Goal: Task Accomplishment & Management: Complete application form

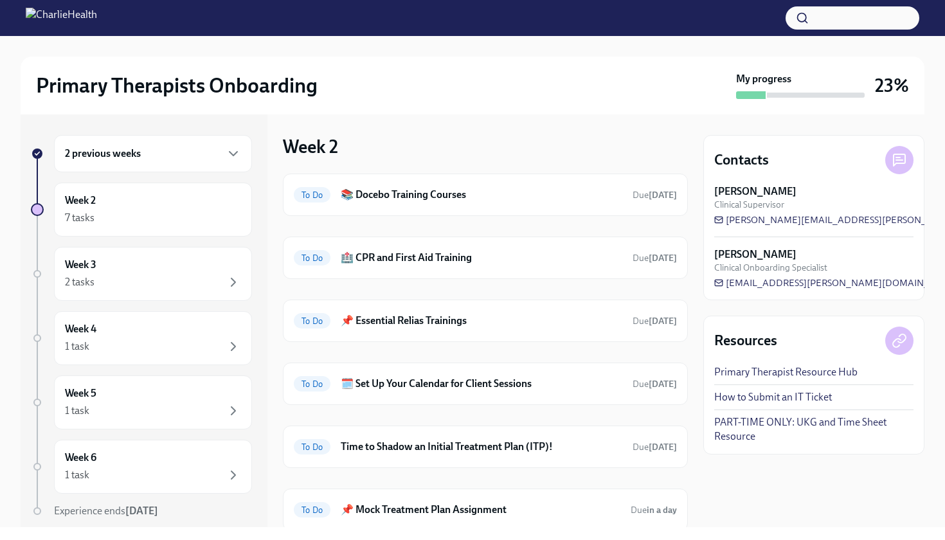
scroll to position [71, 0]
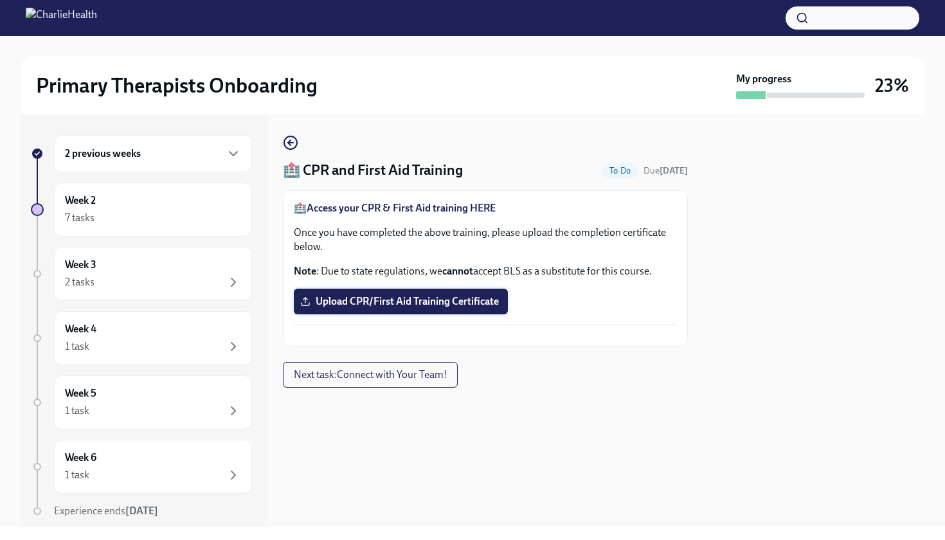
click at [334, 301] on span "Upload CPR/First Aid Training Certificate" at bounding box center [401, 301] width 196 height 13
click at [0, 0] on input "Upload CPR/First Aid Training Certificate" at bounding box center [0, 0] width 0 height 0
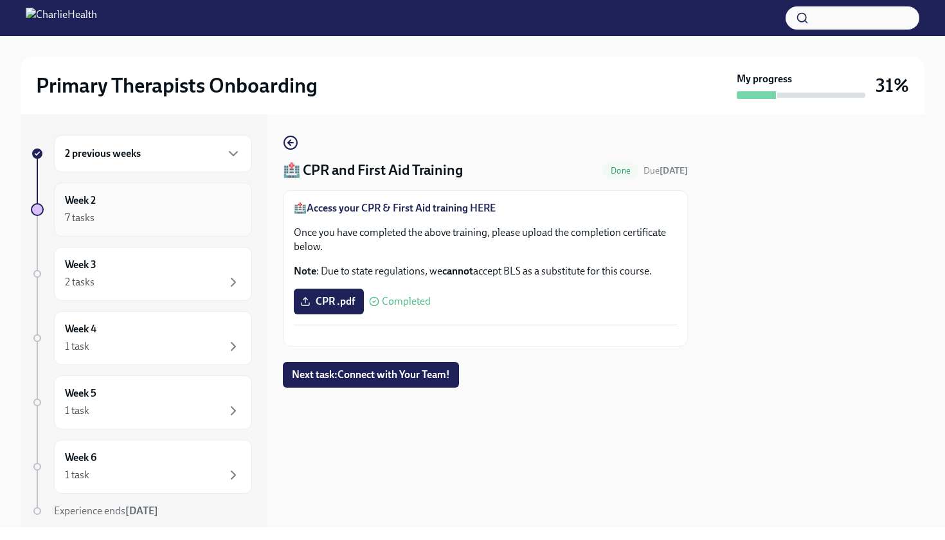
click at [140, 217] on div "7 tasks" at bounding box center [153, 217] width 176 height 15
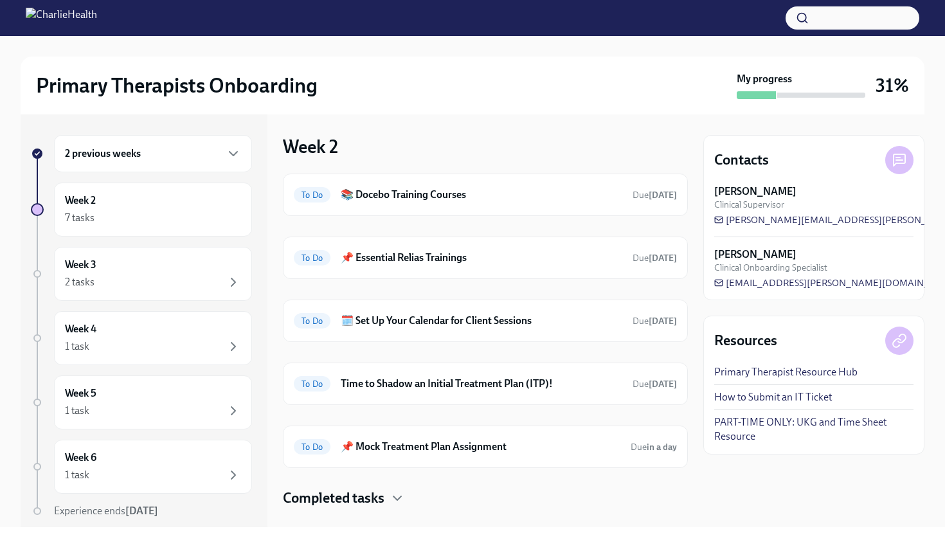
click at [147, 151] on div "2 previous weeks" at bounding box center [153, 153] width 176 height 15
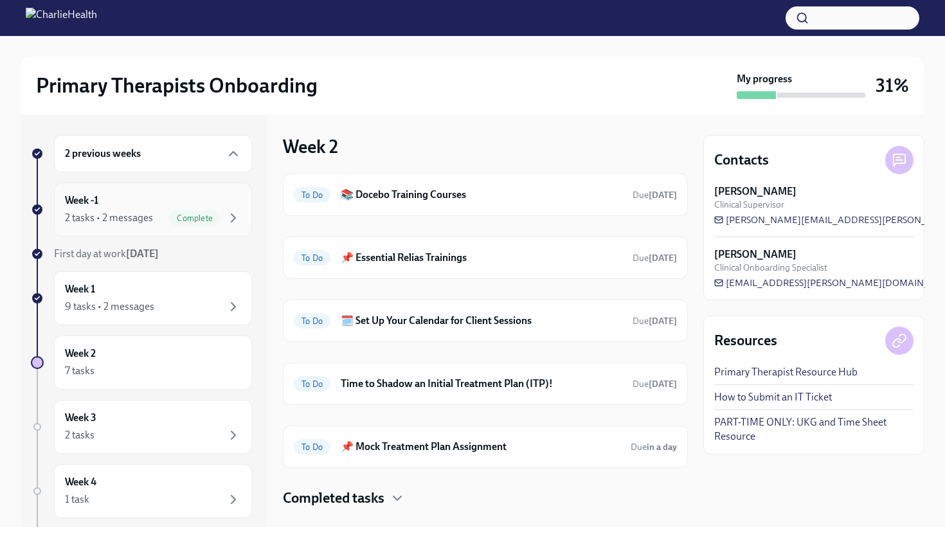
click at [139, 196] on div "Week -1 2 tasks • 2 messages Complete" at bounding box center [153, 209] width 176 height 32
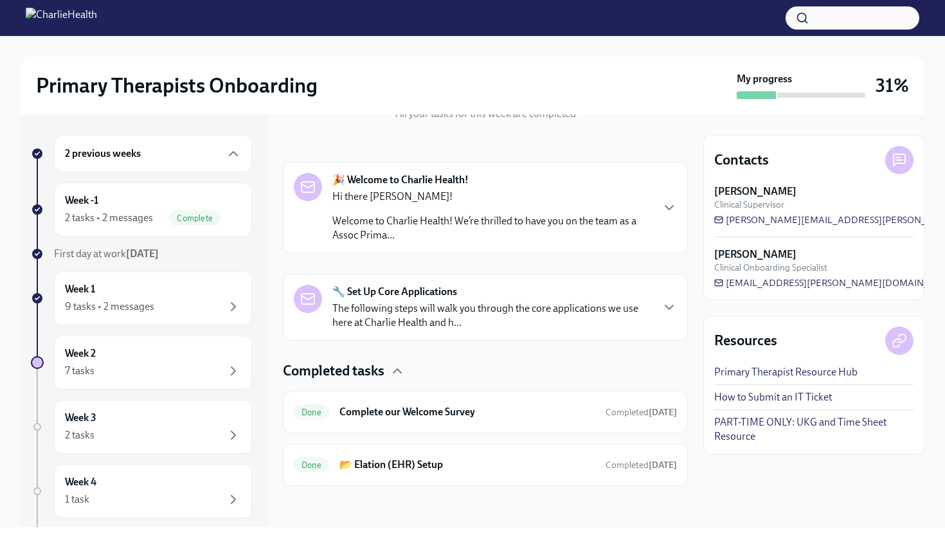
scroll to position [165, 0]
click at [481, 463] on h6 "📂 Elation (EHR) Setup" at bounding box center [467, 465] width 256 height 14
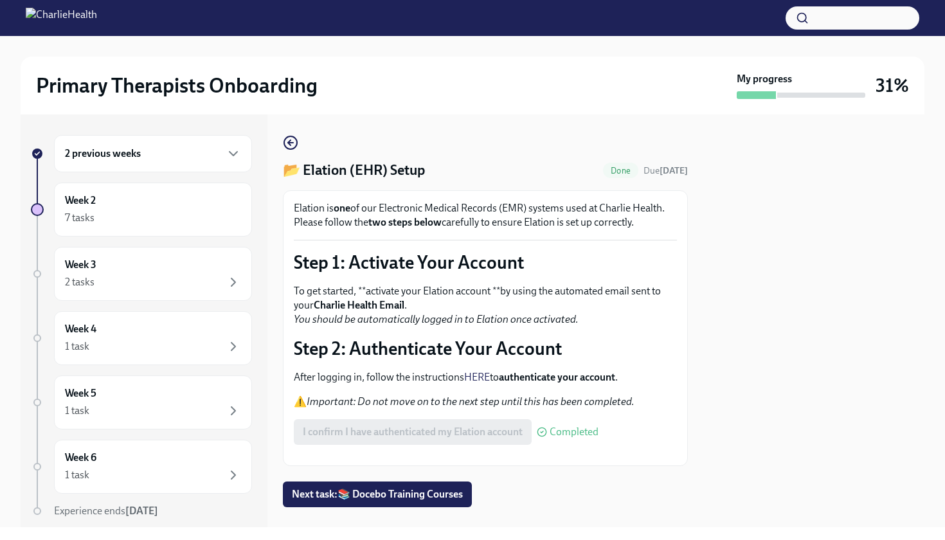
click at [186, 151] on div "2 previous weeks" at bounding box center [153, 153] width 176 height 15
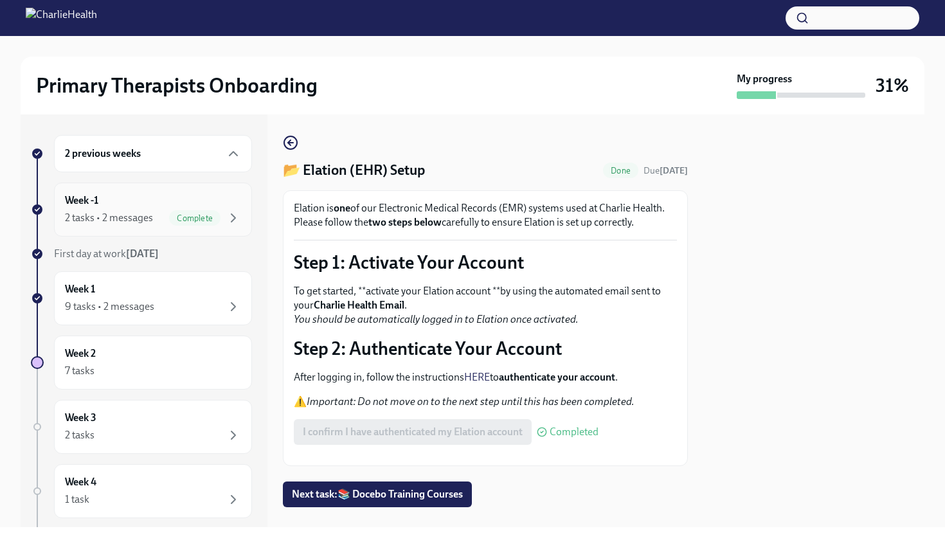
click at [167, 202] on div "Week -1 2 tasks • 2 messages Complete" at bounding box center [153, 209] width 176 height 32
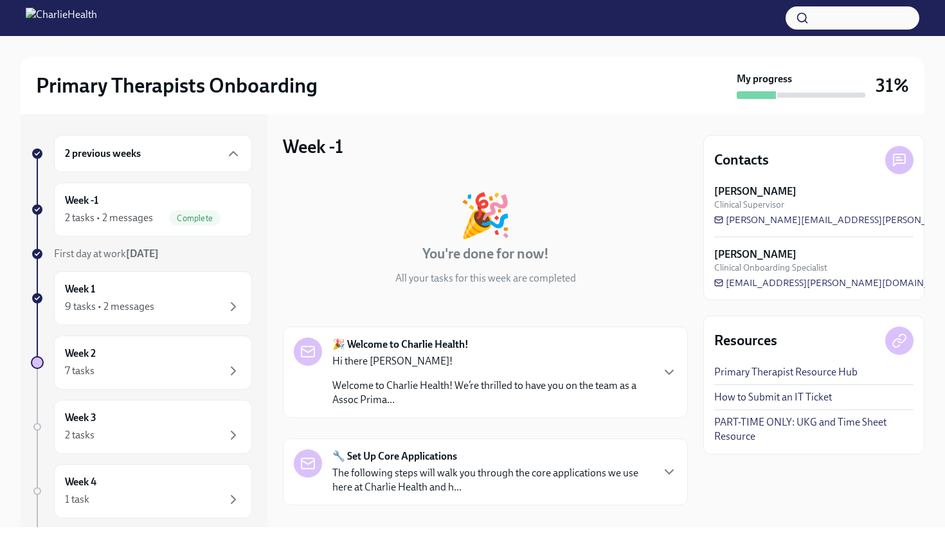
click at [467, 461] on div "🔧 Set Up Core Applications The following steps will walk you through the core a…" at bounding box center [491, 471] width 319 height 45
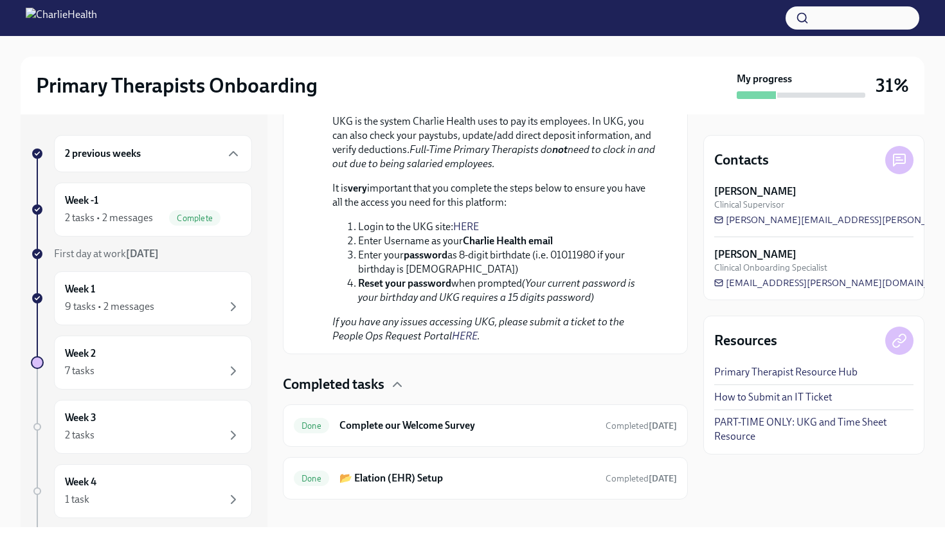
scroll to position [1108, 0]
click at [465, 419] on h6 "Complete our Welcome Survey" at bounding box center [467, 426] width 256 height 14
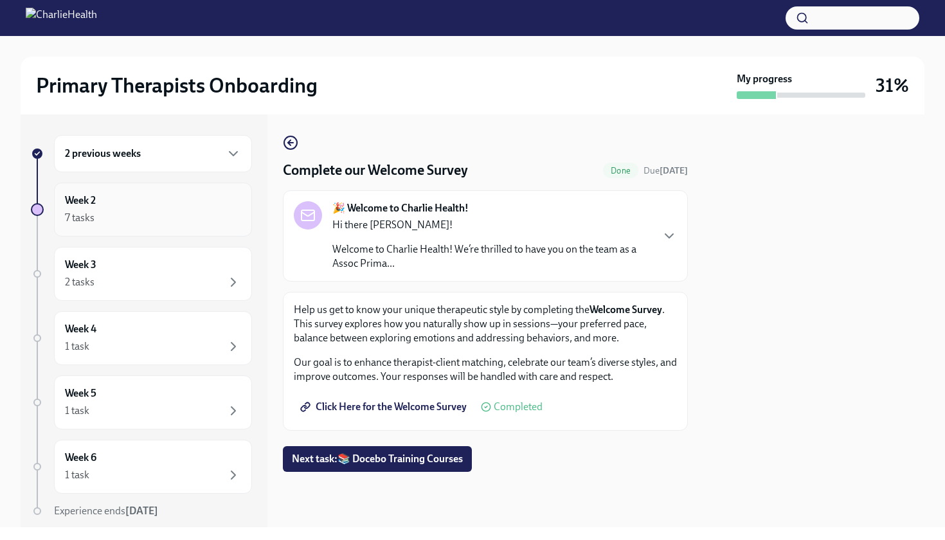
click at [180, 216] on div "7 tasks" at bounding box center [153, 217] width 176 height 15
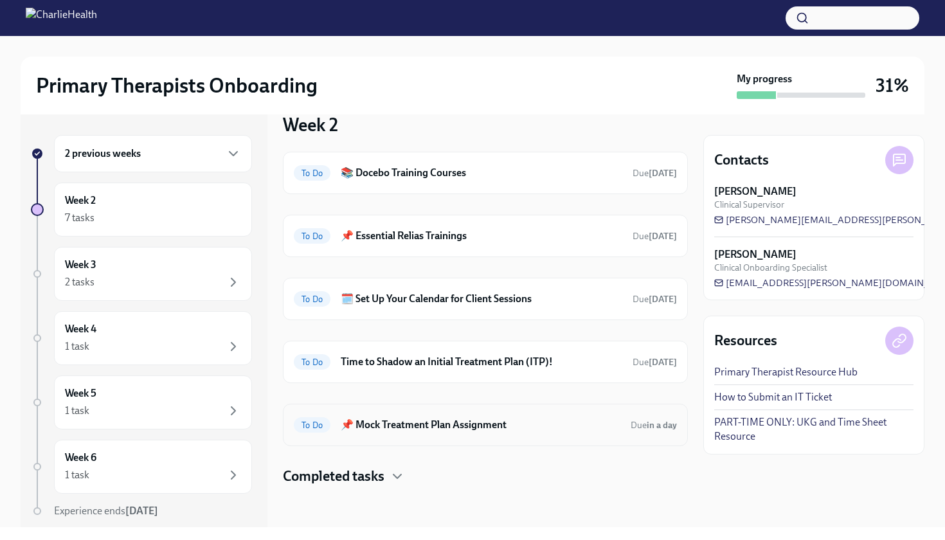
scroll to position [22, 0]
click at [536, 292] on h6 "🗓️ Set Up Your Calendar for Client Sessions" at bounding box center [482, 299] width 282 height 14
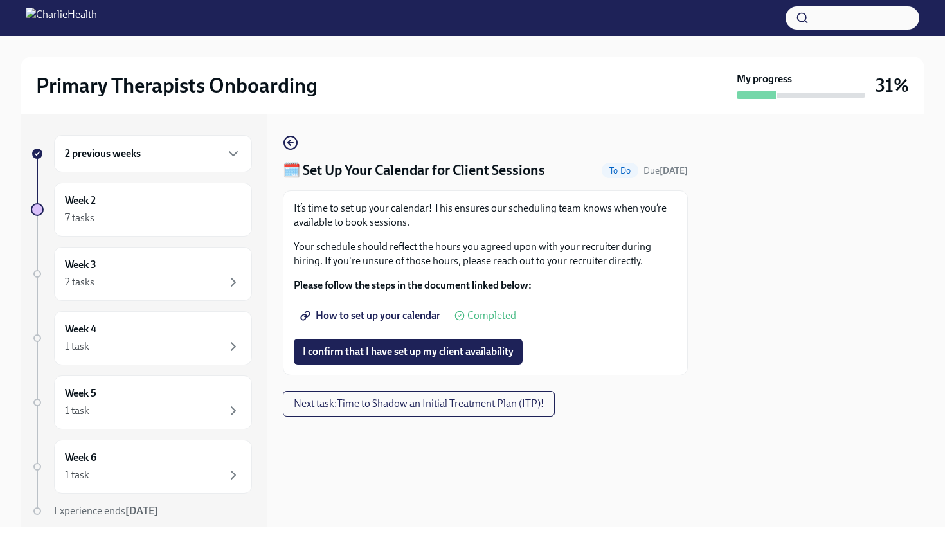
click at [402, 316] on span "How to set up your calendar" at bounding box center [372, 315] width 138 height 13
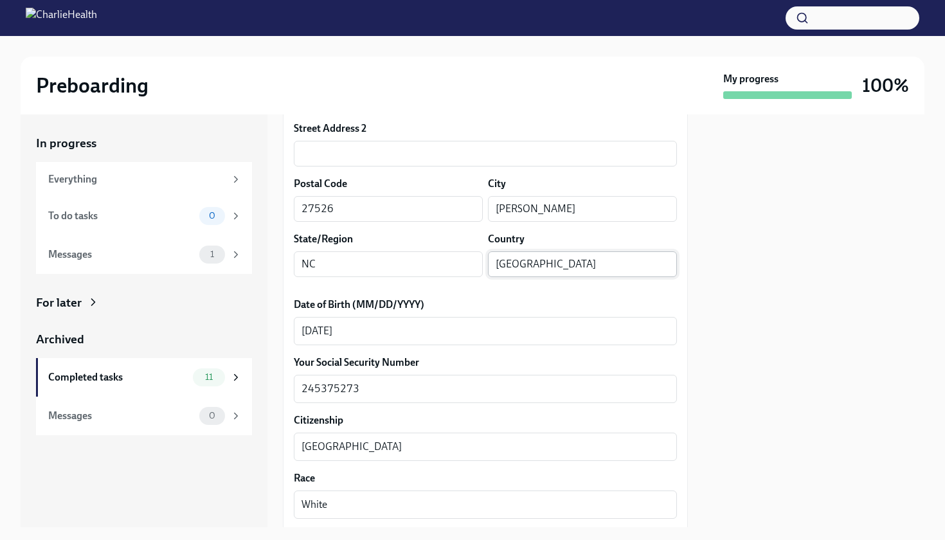
scroll to position [462, 0]
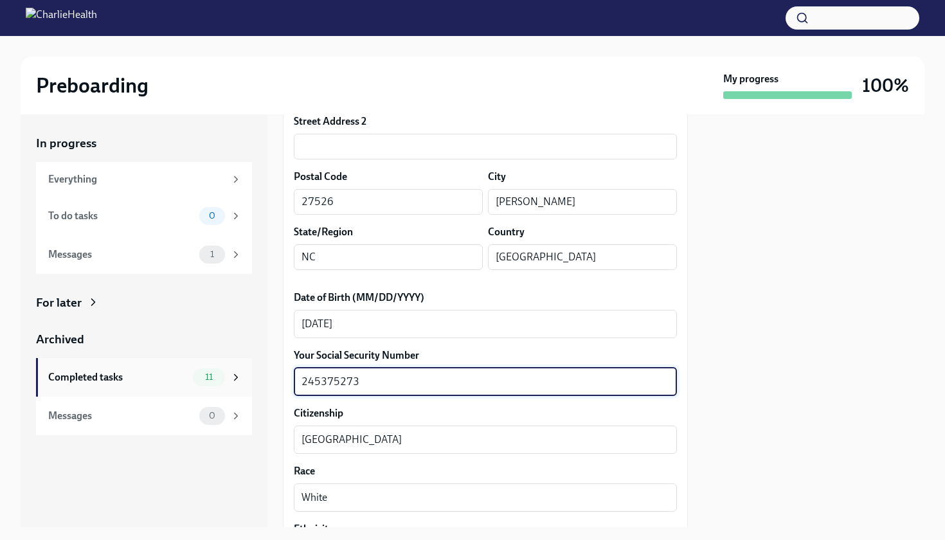
drag, startPoint x: 372, startPoint y: 382, endPoint x: 240, endPoint y: 385, distance: 131.8
click at [240, 385] on div "In progress Everything To do tasks 0 Messages 1 For later Archived Completed ta…" at bounding box center [473, 320] width 904 height 413
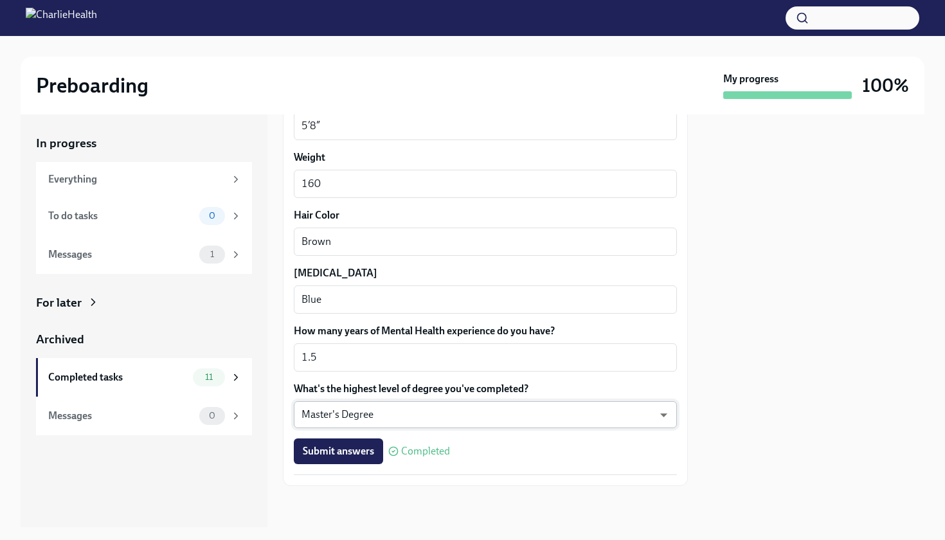
scroll to position [1122, 0]
type textarea "242694764"
click at [356, 449] on span "Submit answers" at bounding box center [338, 451] width 71 height 13
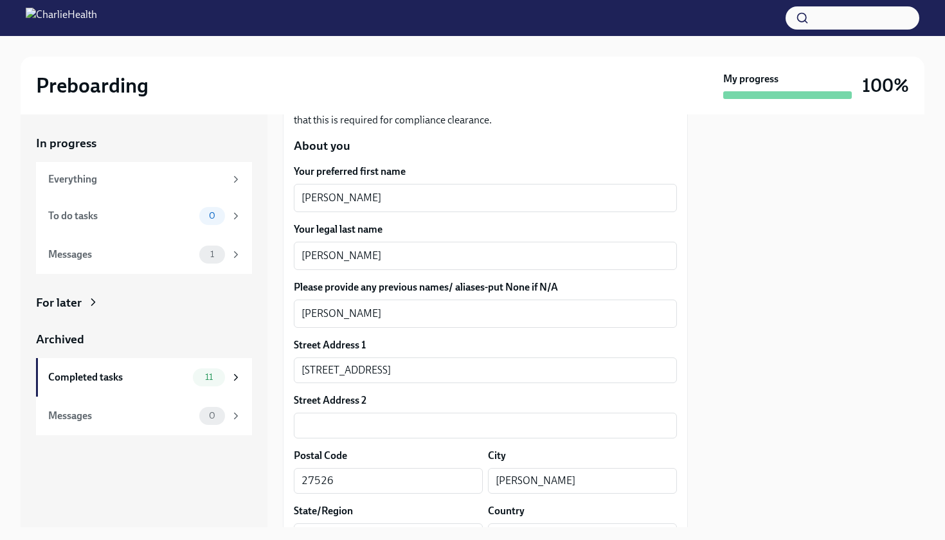
scroll to position [142, 0]
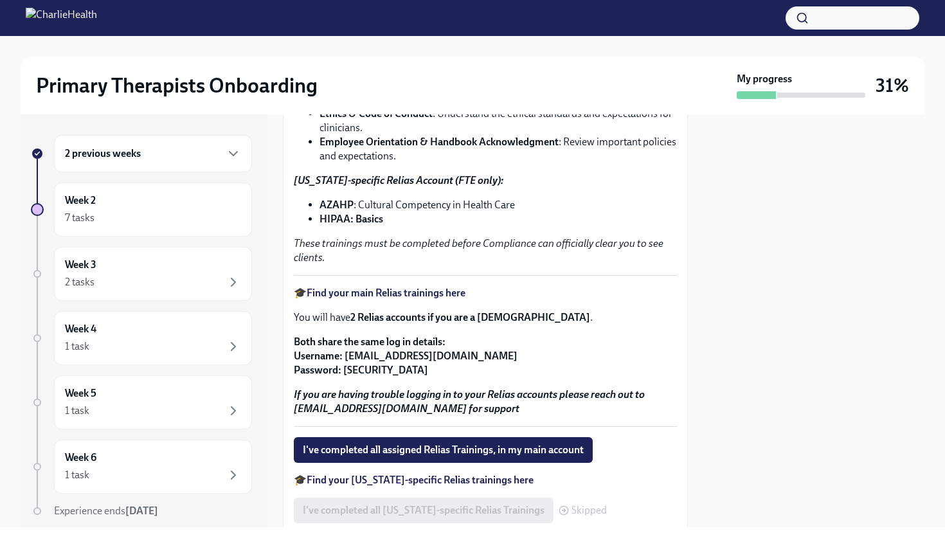
scroll to position [199, 0]
click at [437, 292] on strong "Find your main Relias trainings here" at bounding box center [386, 293] width 159 height 12
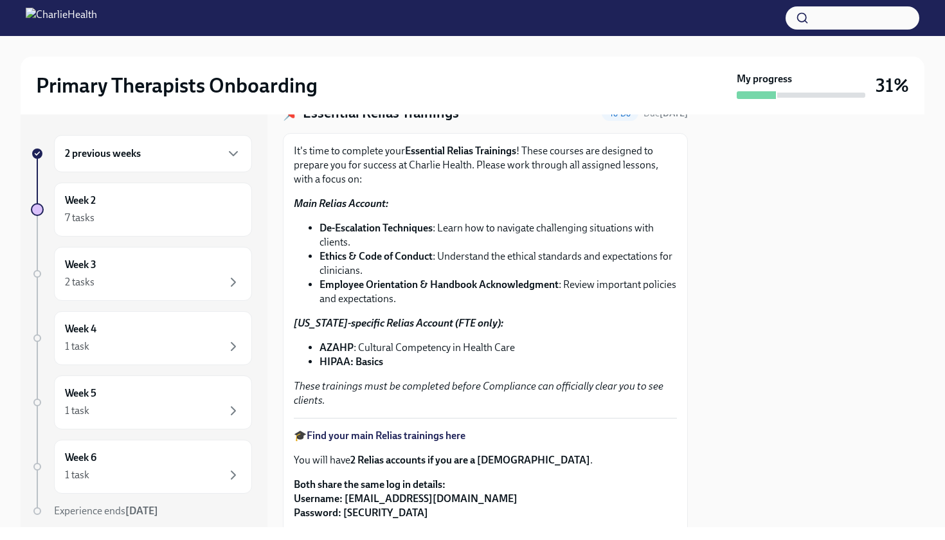
scroll to position [80, 0]
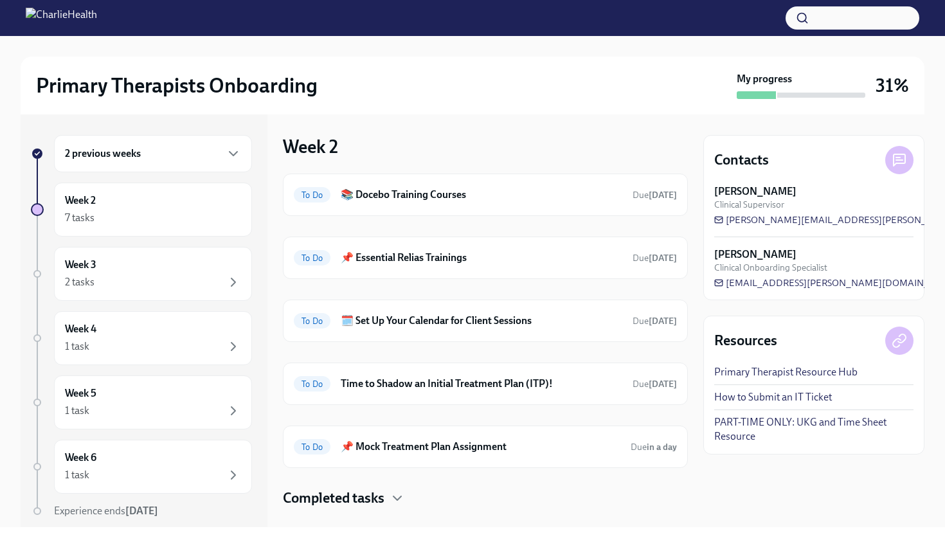
click at [153, 152] on div "2 previous weeks" at bounding box center [153, 153] width 176 height 15
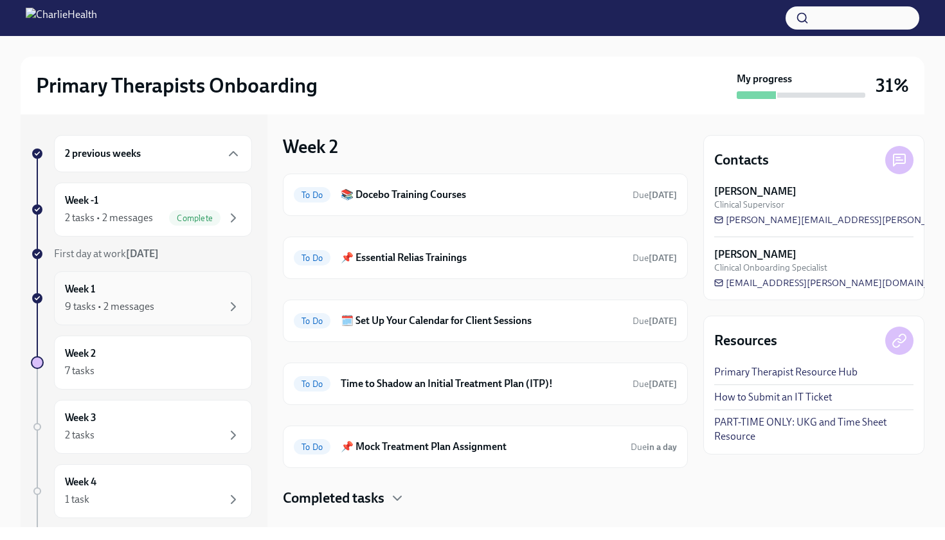
click at [188, 292] on div "Week 1 9 tasks • 2 messages" at bounding box center [153, 298] width 176 height 32
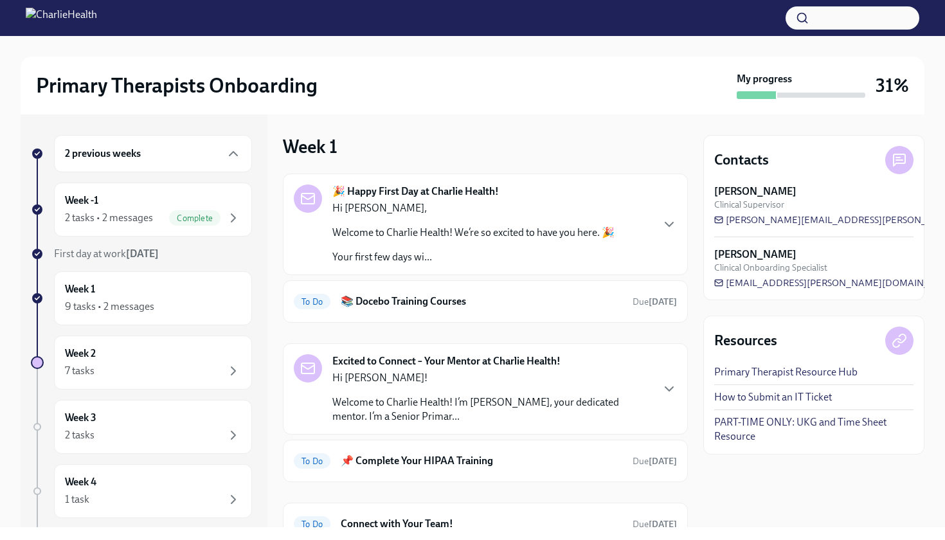
click at [469, 233] on p "Welcome to Charlie Health! We’re so excited to have you here. 🎉" at bounding box center [473, 233] width 282 height 14
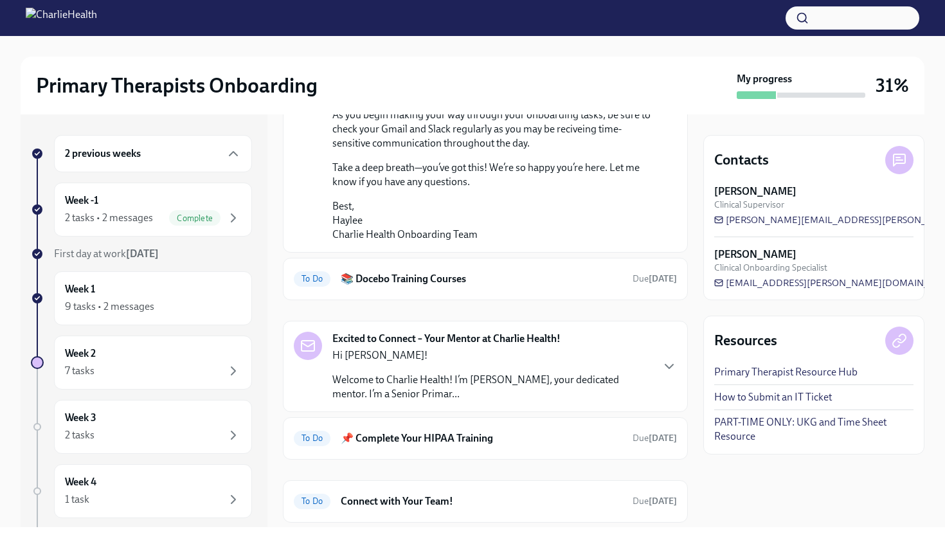
scroll to position [968, 0]
